Goal: Subscribe to service/newsletter

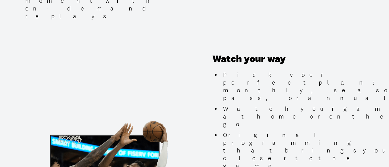
scroll to position [545, 0]
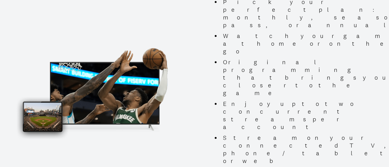
scroll to position [609, 0]
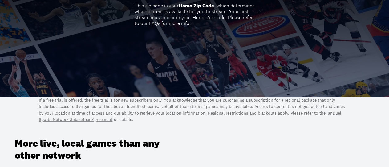
scroll to position [0, 0]
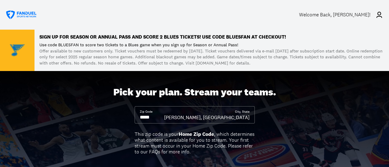
click at [164, 120] on input at bounding box center [152, 117] width 24 height 7
drag, startPoint x: 169, startPoint y: 122, endPoint x: 138, endPoint y: 122, distance: 30.5
click at [140, 120] on input at bounding box center [152, 117] width 24 height 7
type input "*****"
click at [227, 120] on div "[PERSON_NAME], [GEOGRAPHIC_DATA]" at bounding box center [206, 117] width 85 height 7
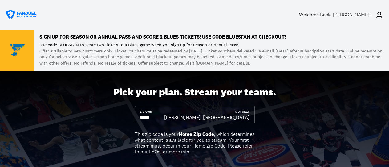
click at [164, 120] on input "*****" at bounding box center [152, 117] width 24 height 7
click at [124, 98] on div "Pick your plan. Stream your teams." at bounding box center [194, 92] width 163 height 12
drag, startPoint x: 67, startPoint y: 39, endPoint x: 66, endPoint y: 44, distance: 4.8
drag, startPoint x: 102, startPoint y: 24, endPoint x: 109, endPoint y: 26, distance: 6.6
click at [104, 24] on div "Welcome Back , [PERSON_NAME]!" at bounding box center [194, 15] width 389 height 30
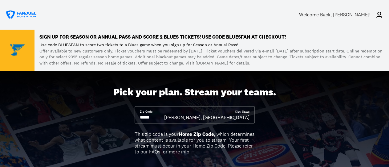
click at [176, 56] on p "Offer available to new customers only. Ticket vouchers must be redeemed by [DAT…" at bounding box center [211, 57] width 345 height 18
